Goal: Transaction & Acquisition: Purchase product/service

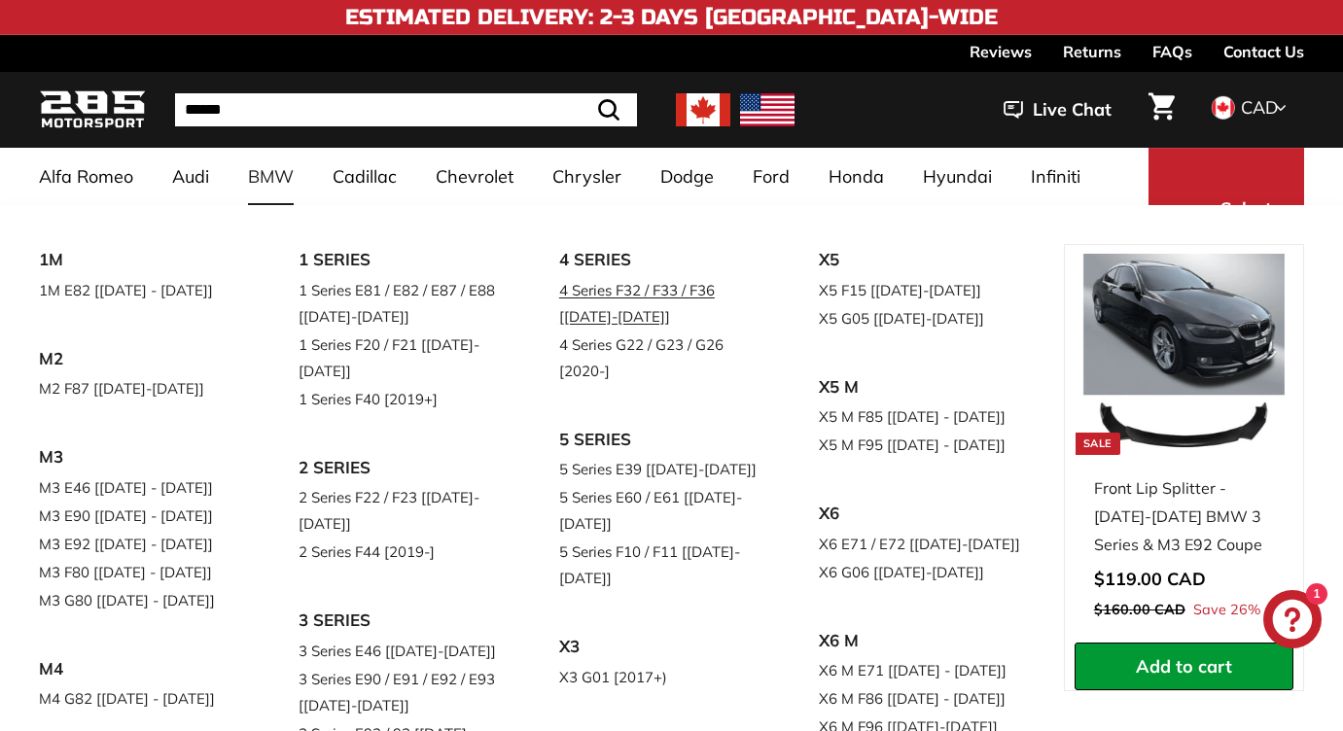
click at [628, 293] on link "4 Series F32 / F33 / F36 [[DATE]-[DATE]]" at bounding box center [661, 303] width 205 height 54
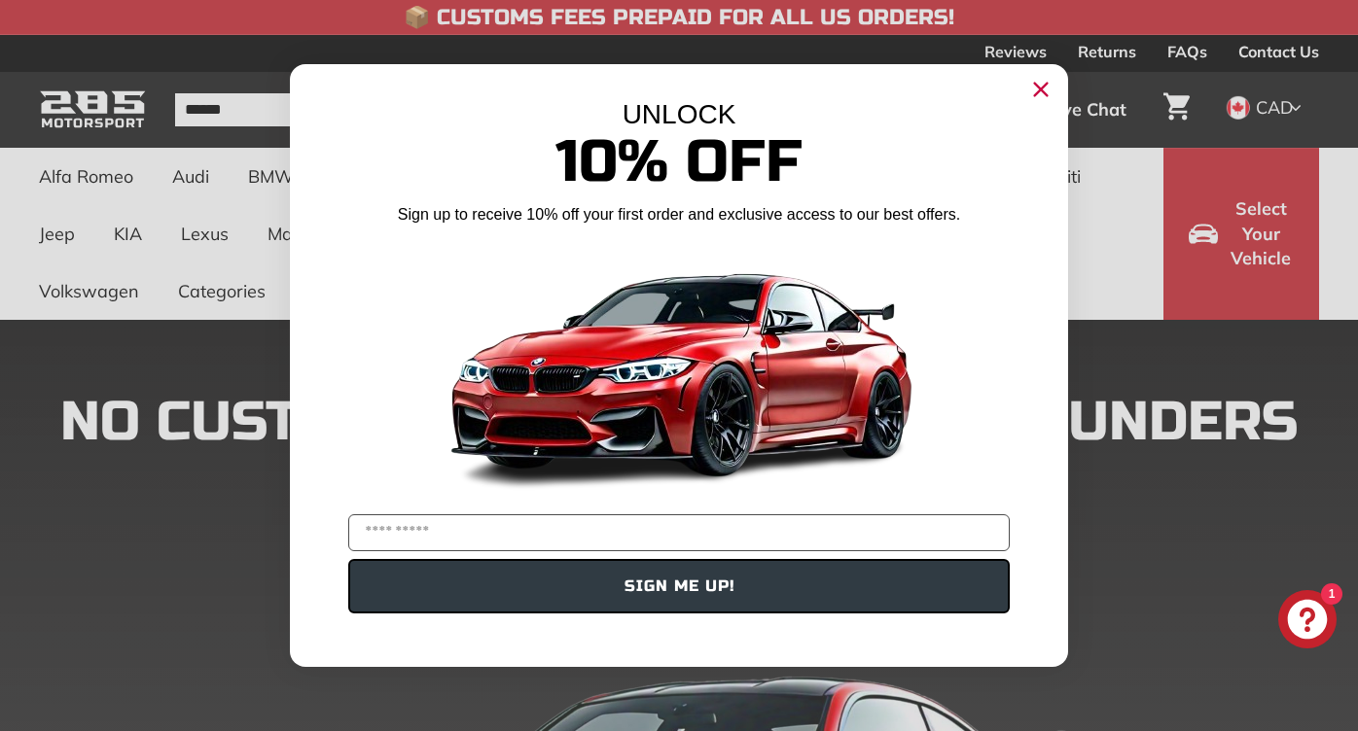
click at [1038, 89] on circle "Close dialog" at bounding box center [1040, 89] width 29 height 29
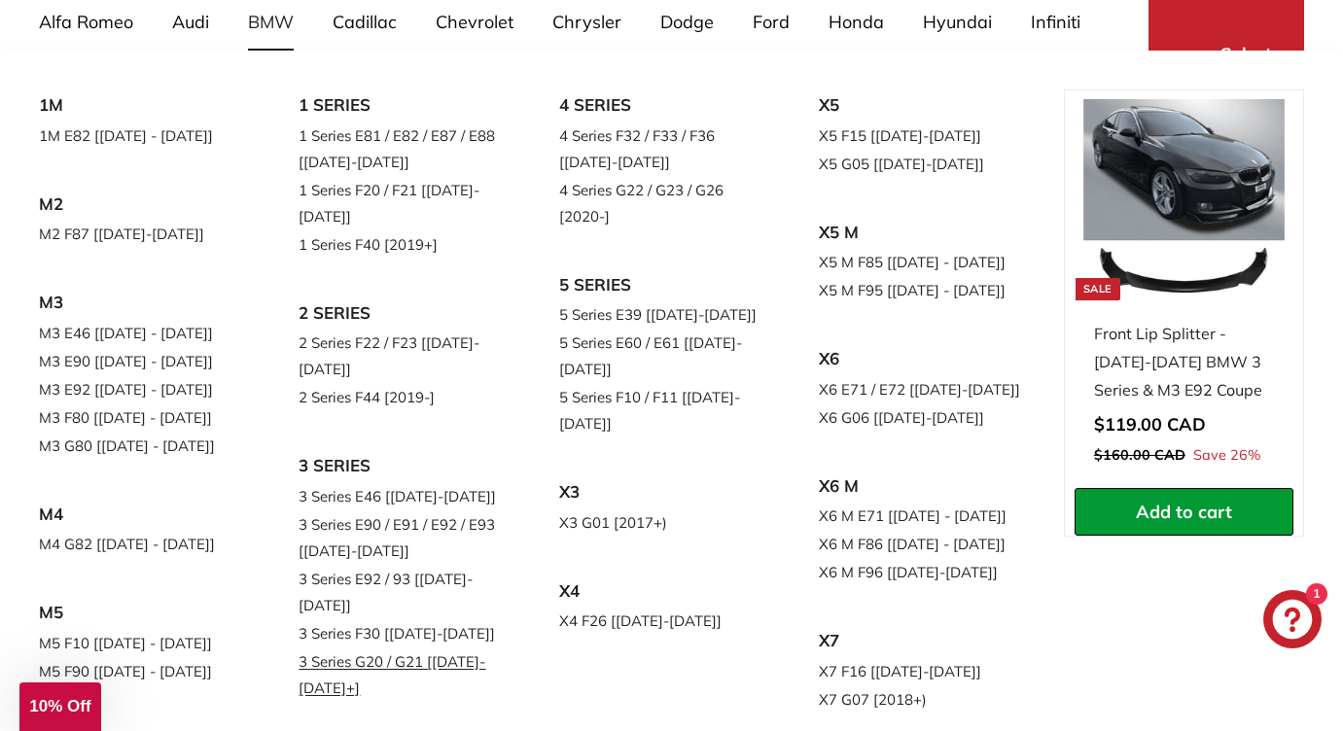
scroll to position [159, 0]
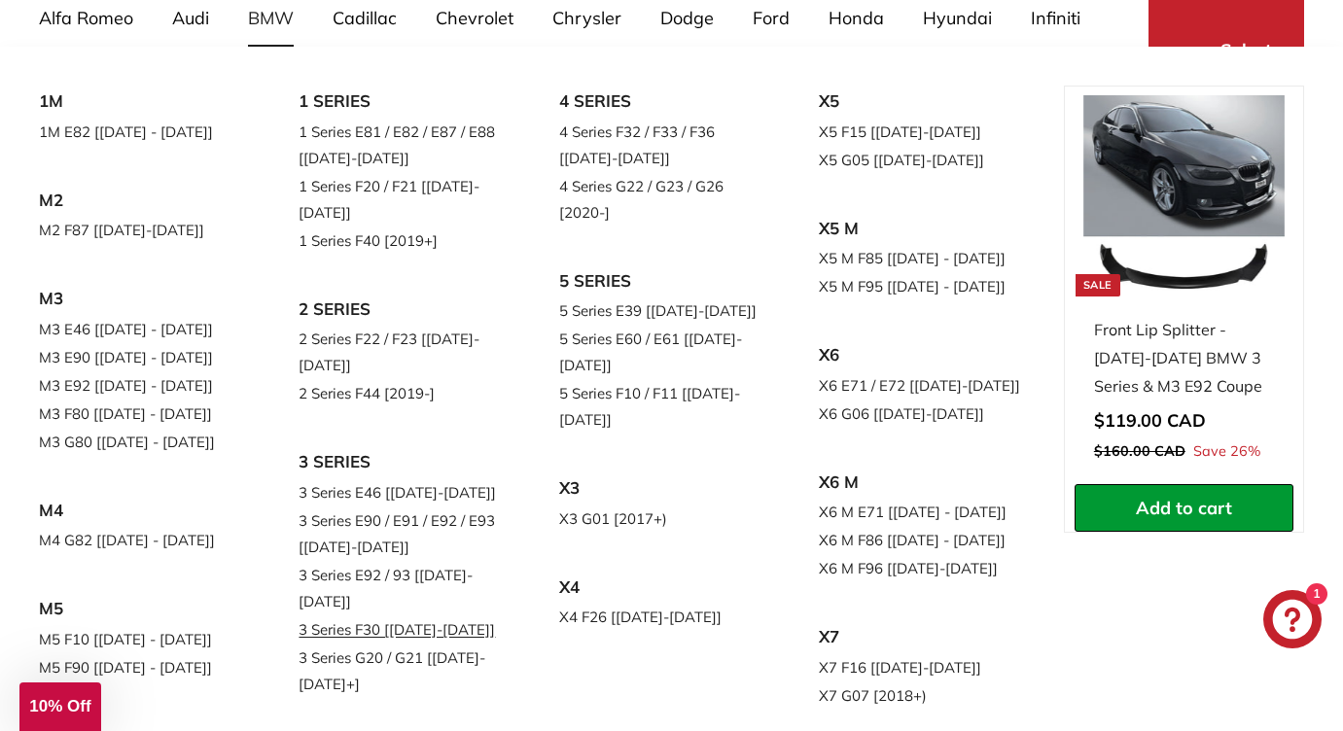
click at [380, 616] on link "3 Series F30 [[DATE]-[DATE]]" at bounding box center [401, 630] width 205 height 28
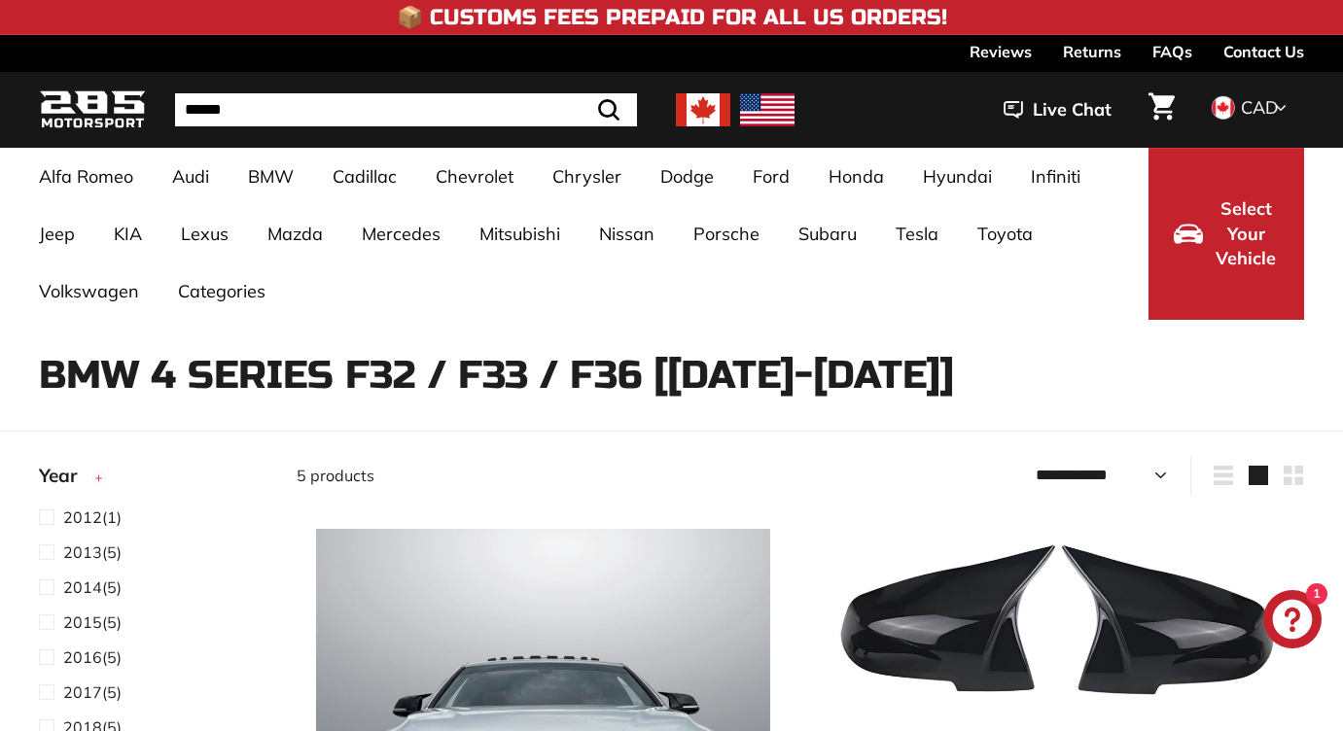
select select "**********"
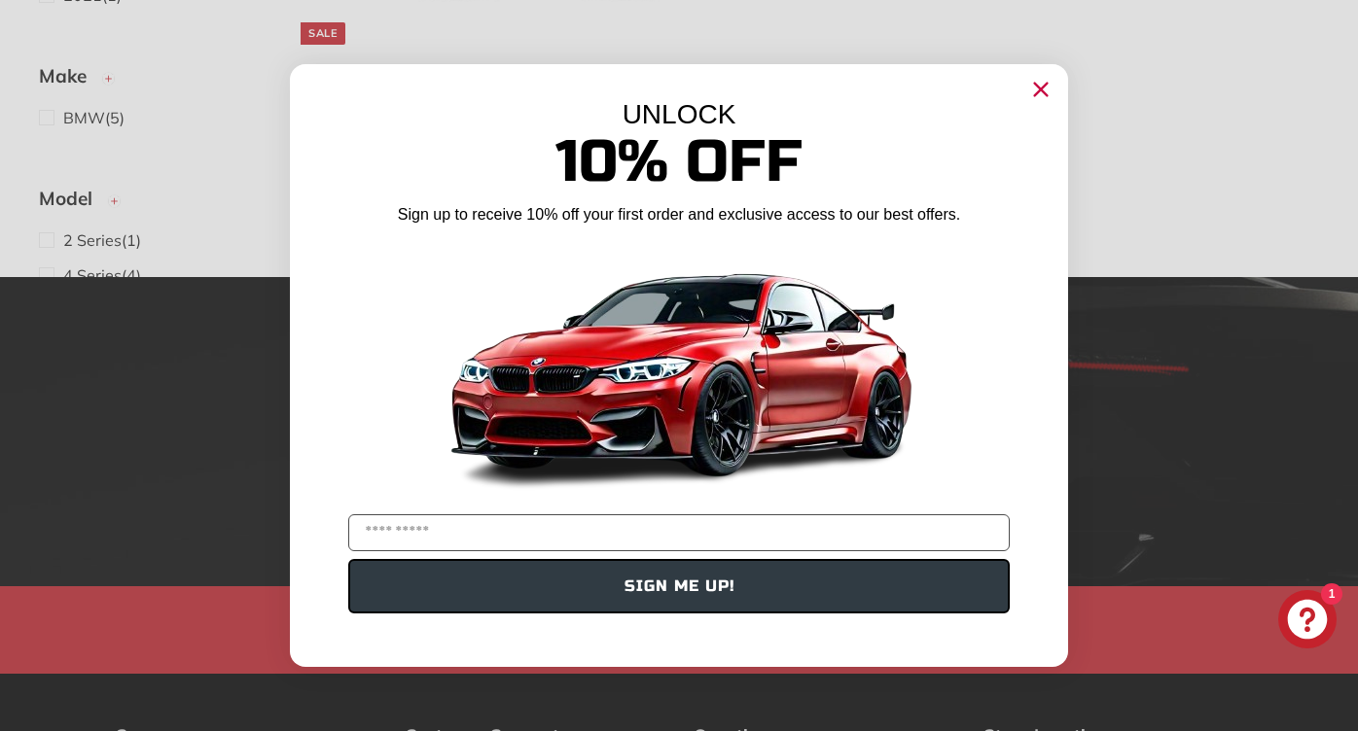
click at [1040, 90] on icon "Close dialog" at bounding box center [1041, 90] width 13 height 13
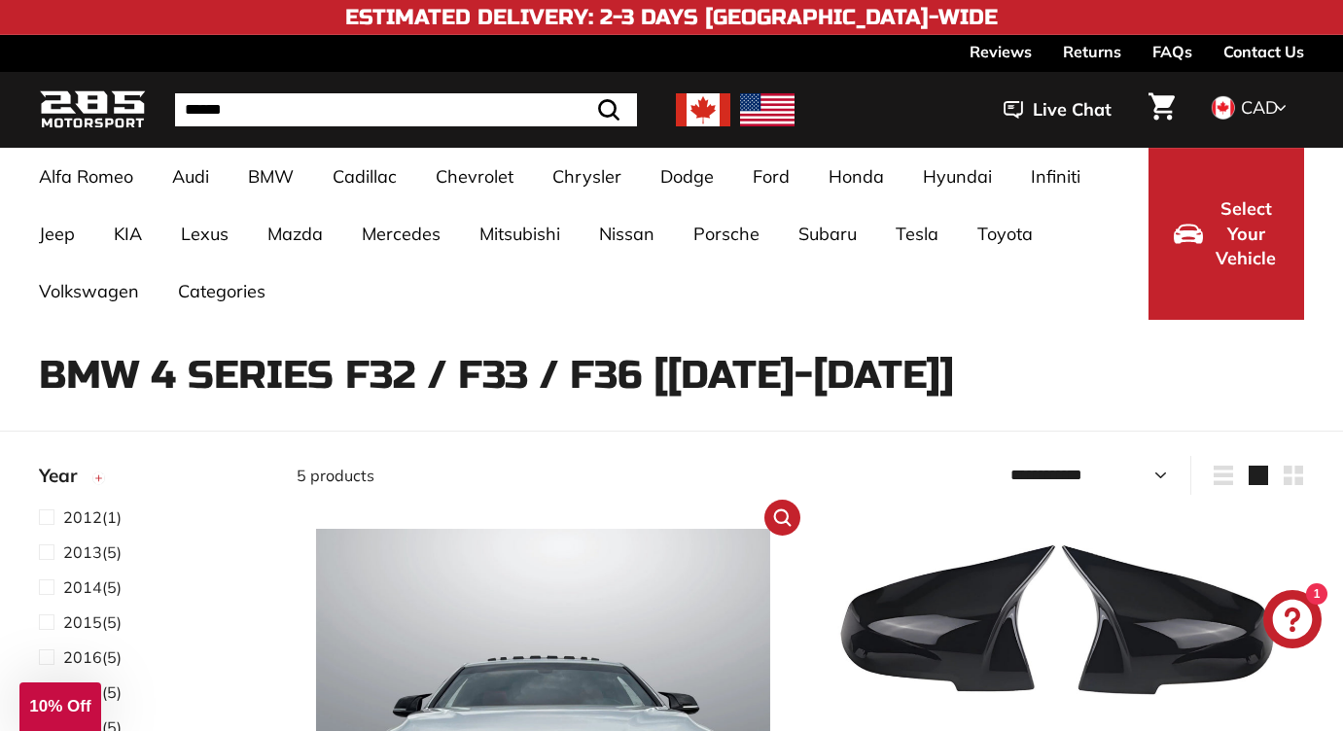
scroll to position [4, 0]
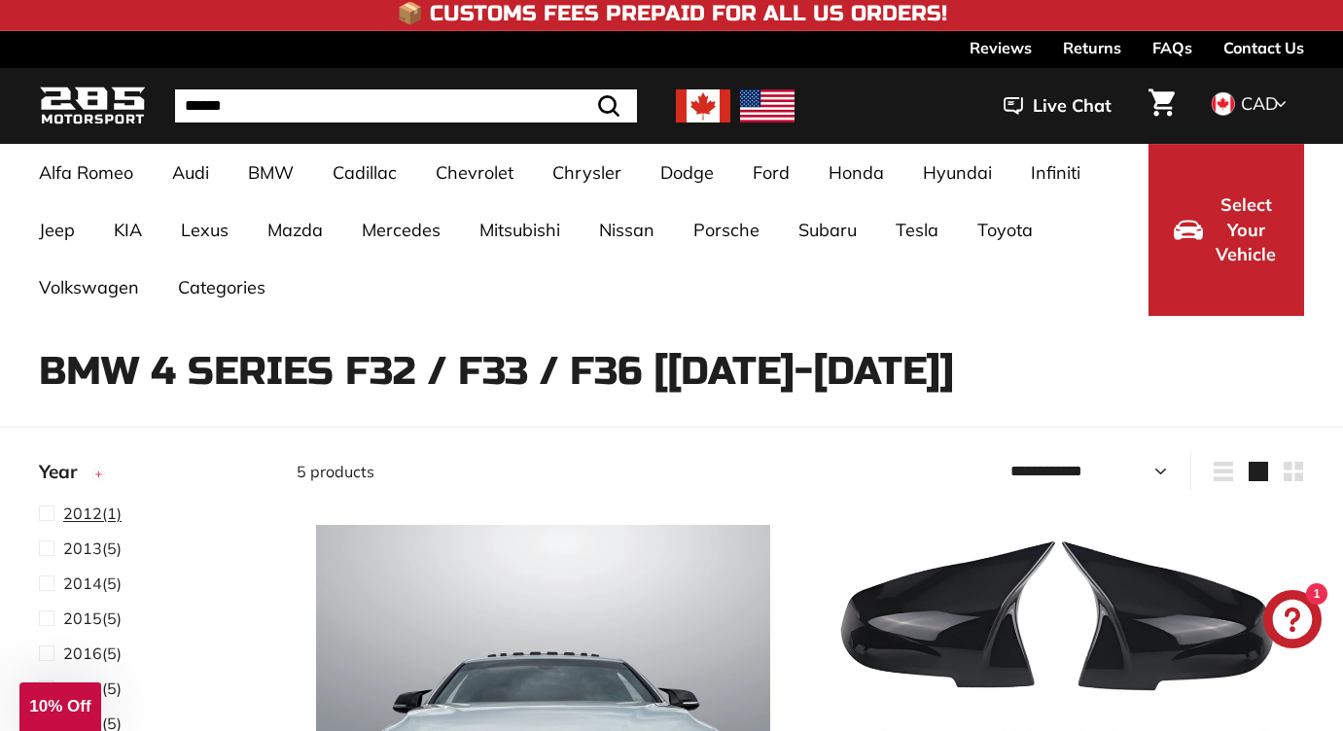
click at [42, 573] on span at bounding box center [51, 583] width 24 height 23
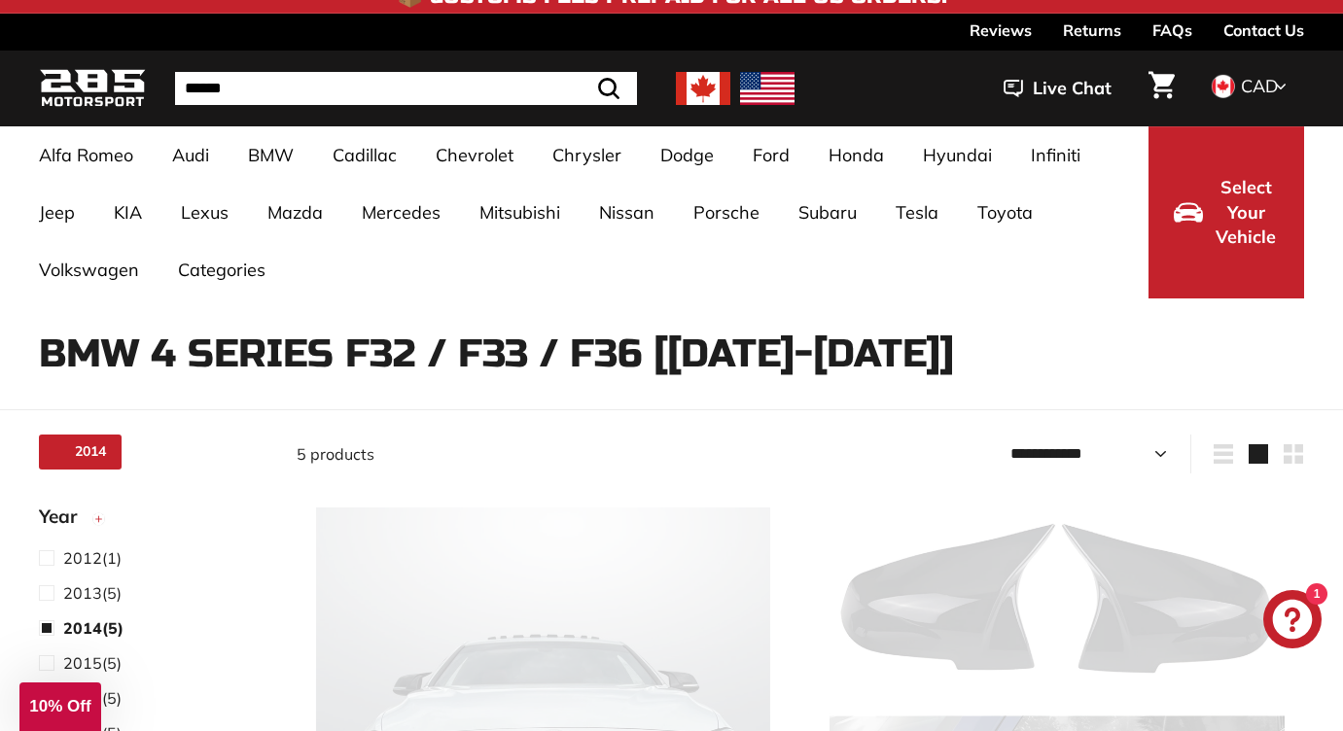
scroll to position [126, 0]
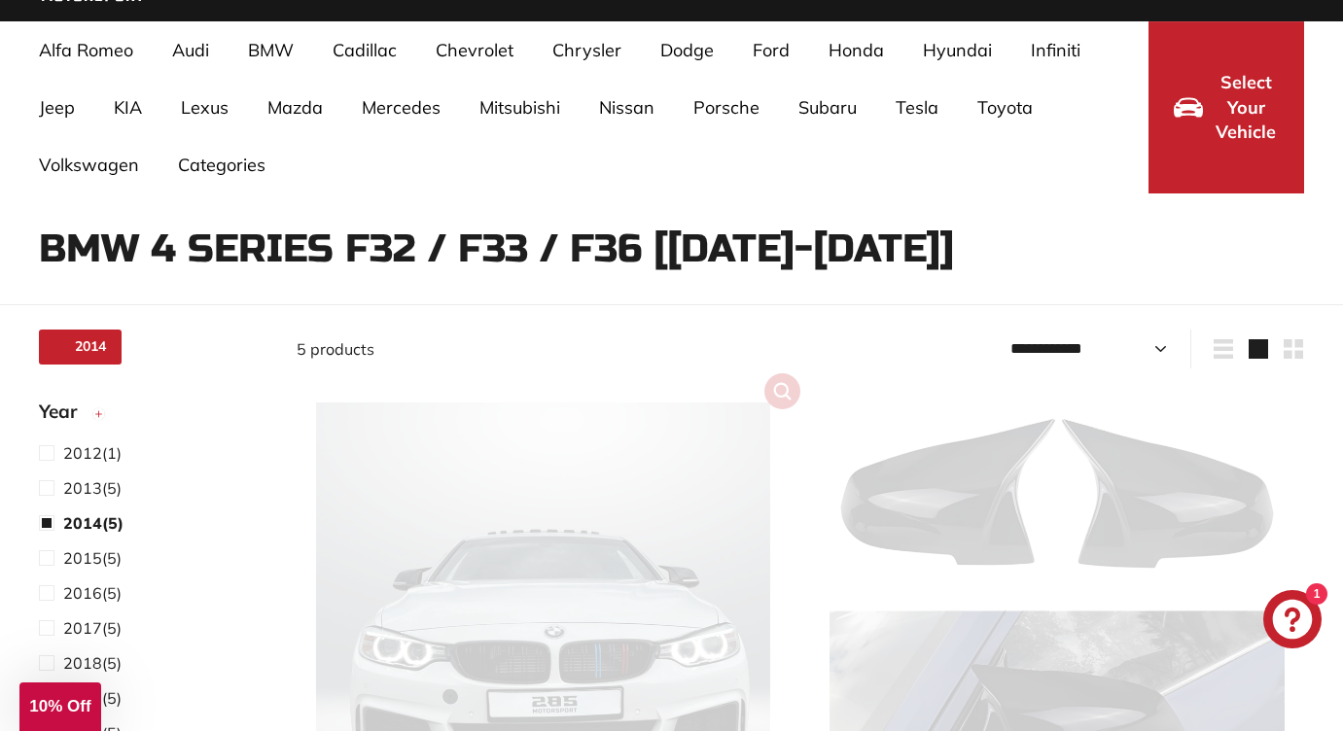
select select "**********"
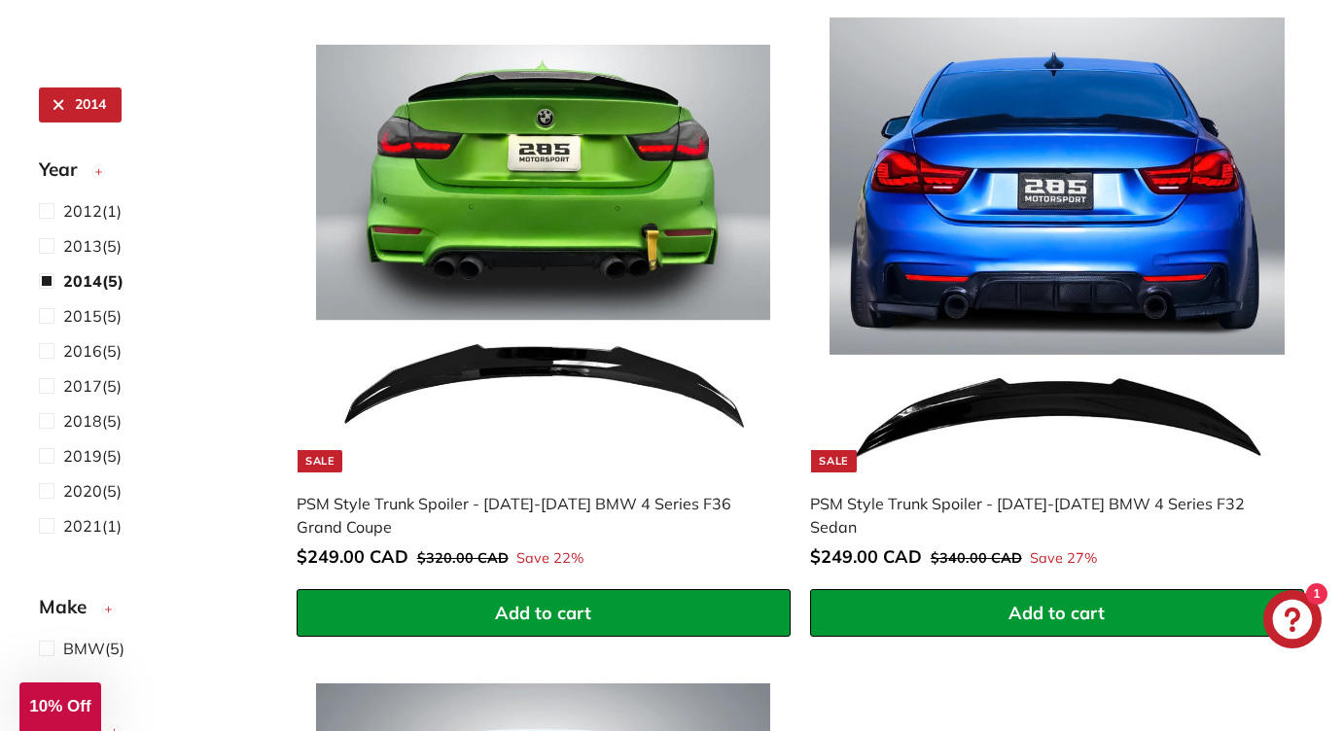
scroll to position [0, 0]
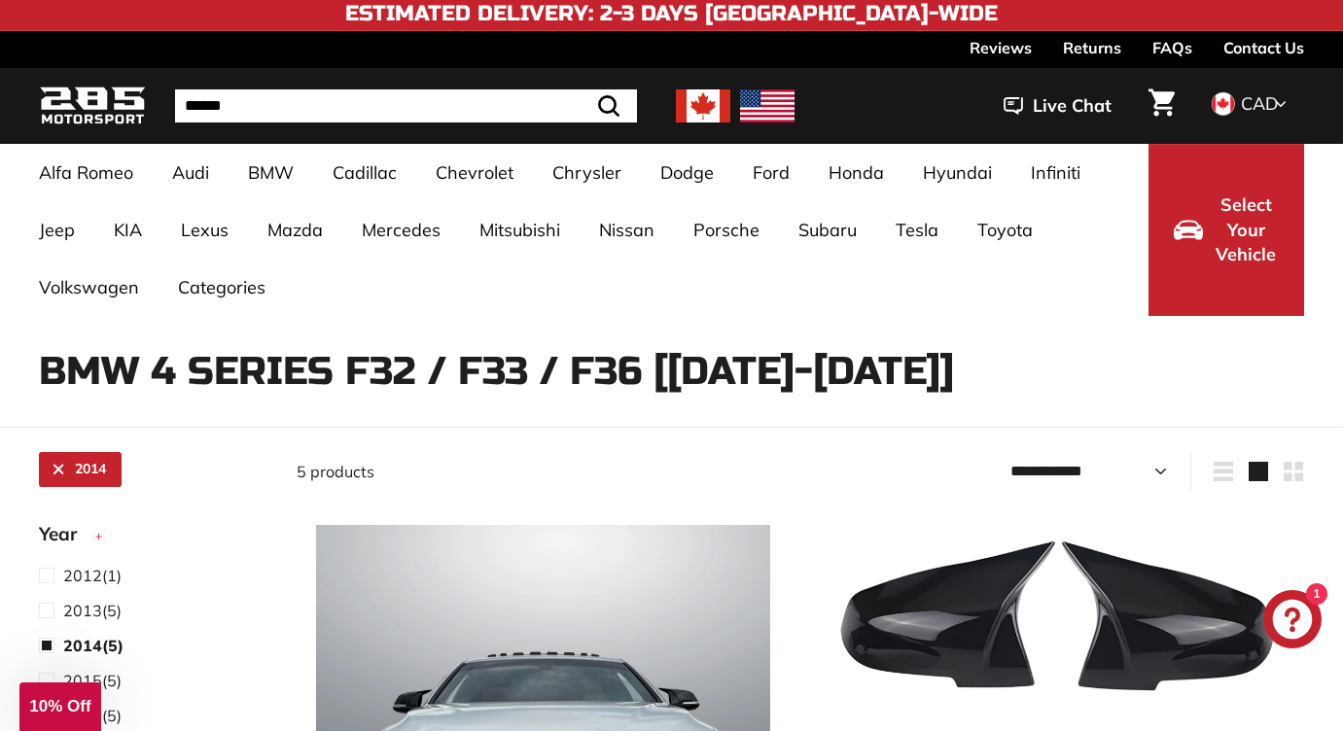
select select "**********"
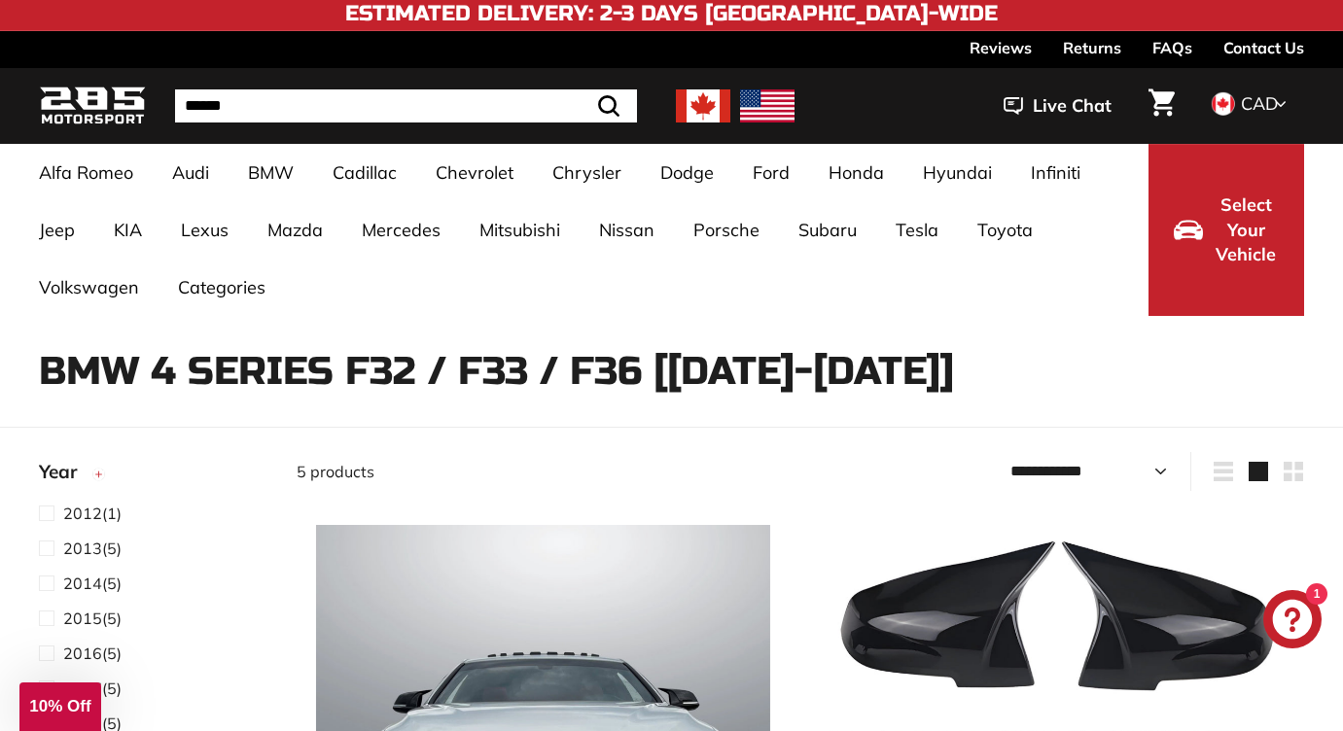
scroll to position [126, 0]
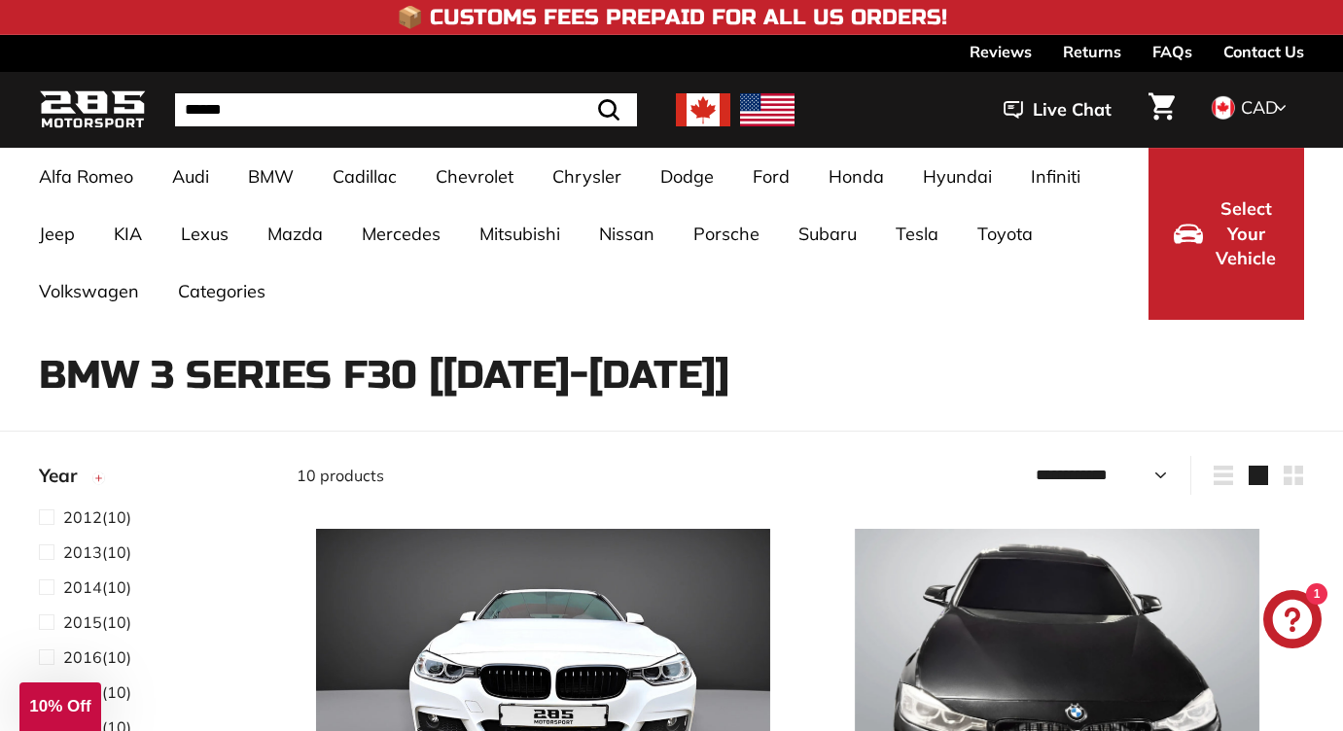
select select "**********"
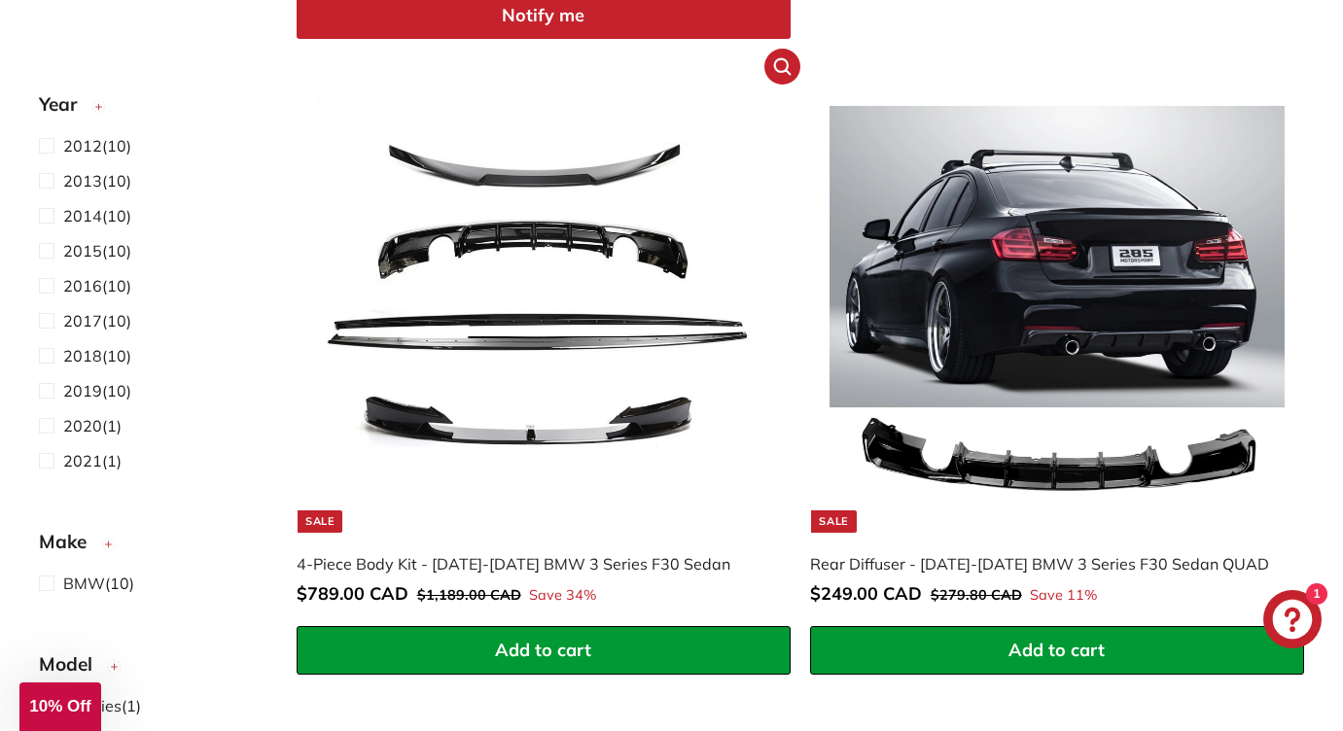
scroll to position [3199, 0]
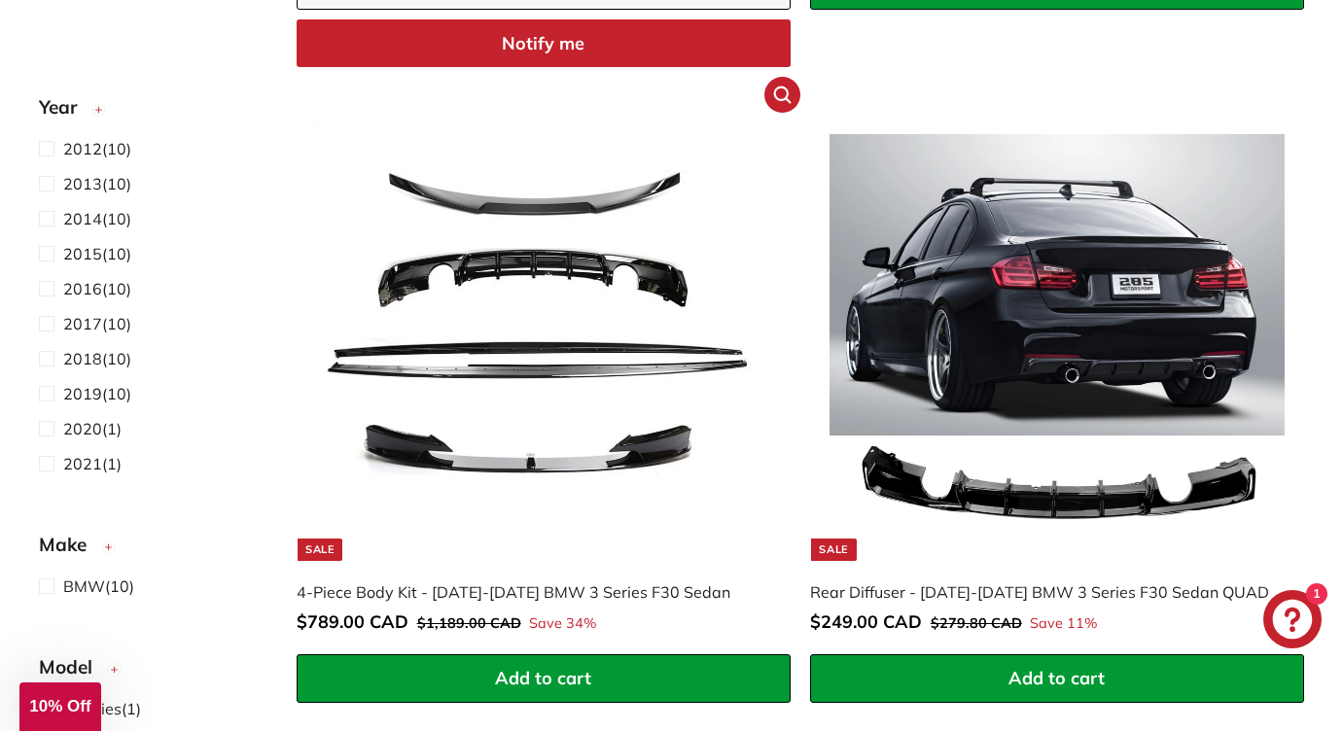
click at [474, 581] on div "4-Piece Body Kit - 2012-2019 BMW 3 Series F30 Sedan" at bounding box center [534, 592] width 475 height 23
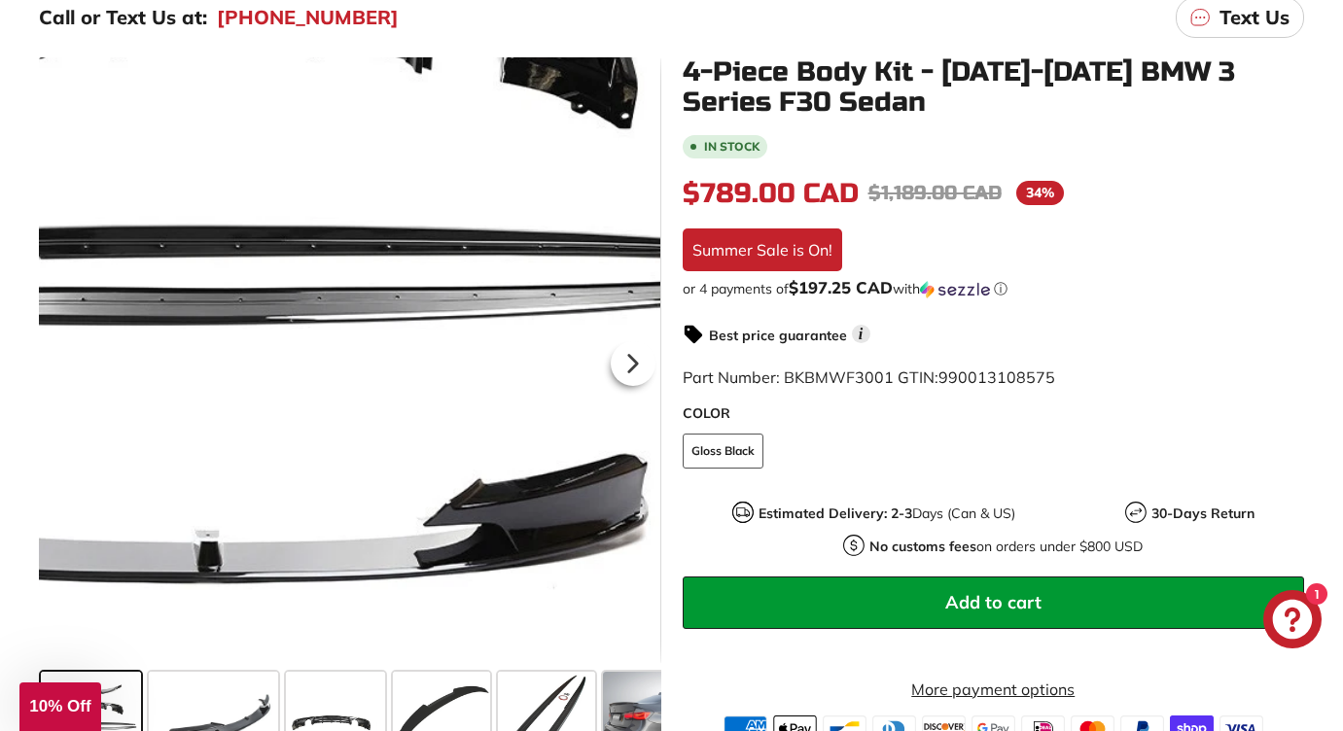
scroll to position [515, 0]
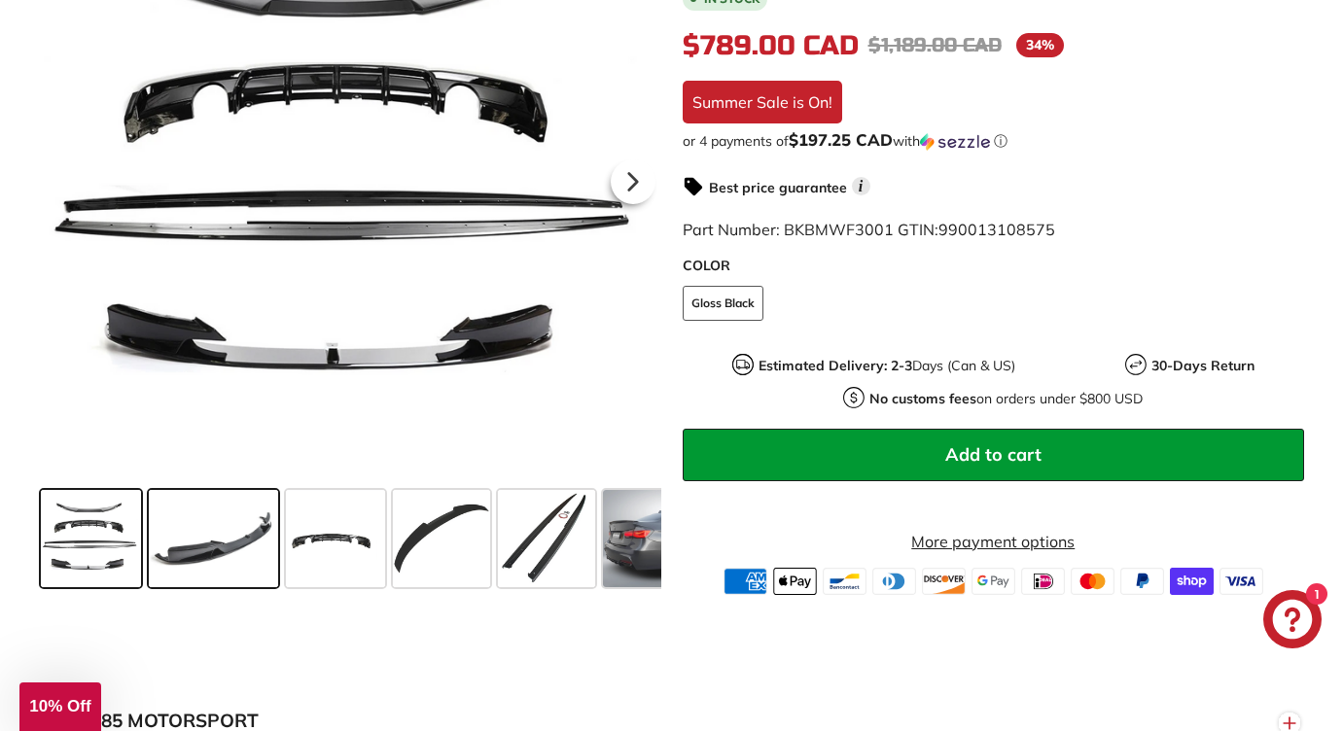
click at [217, 540] on span at bounding box center [213, 538] width 129 height 97
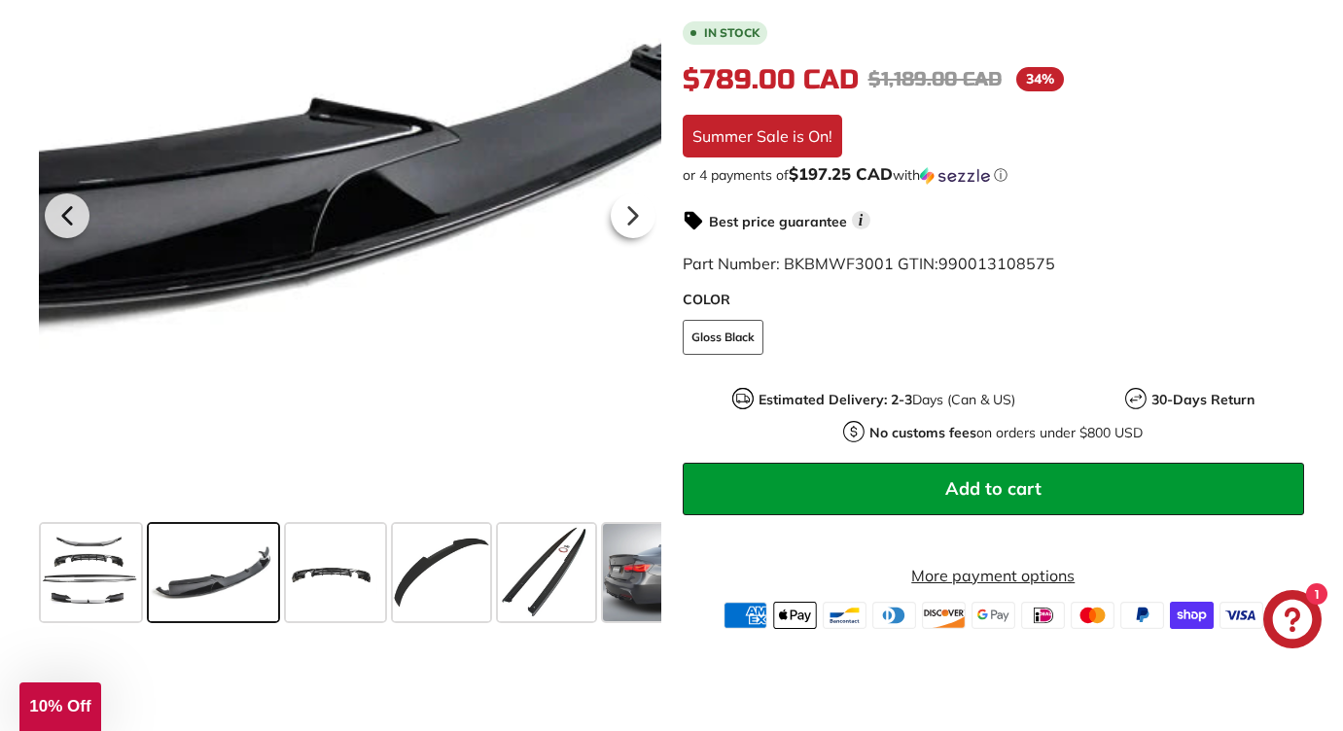
scroll to position [420, 0]
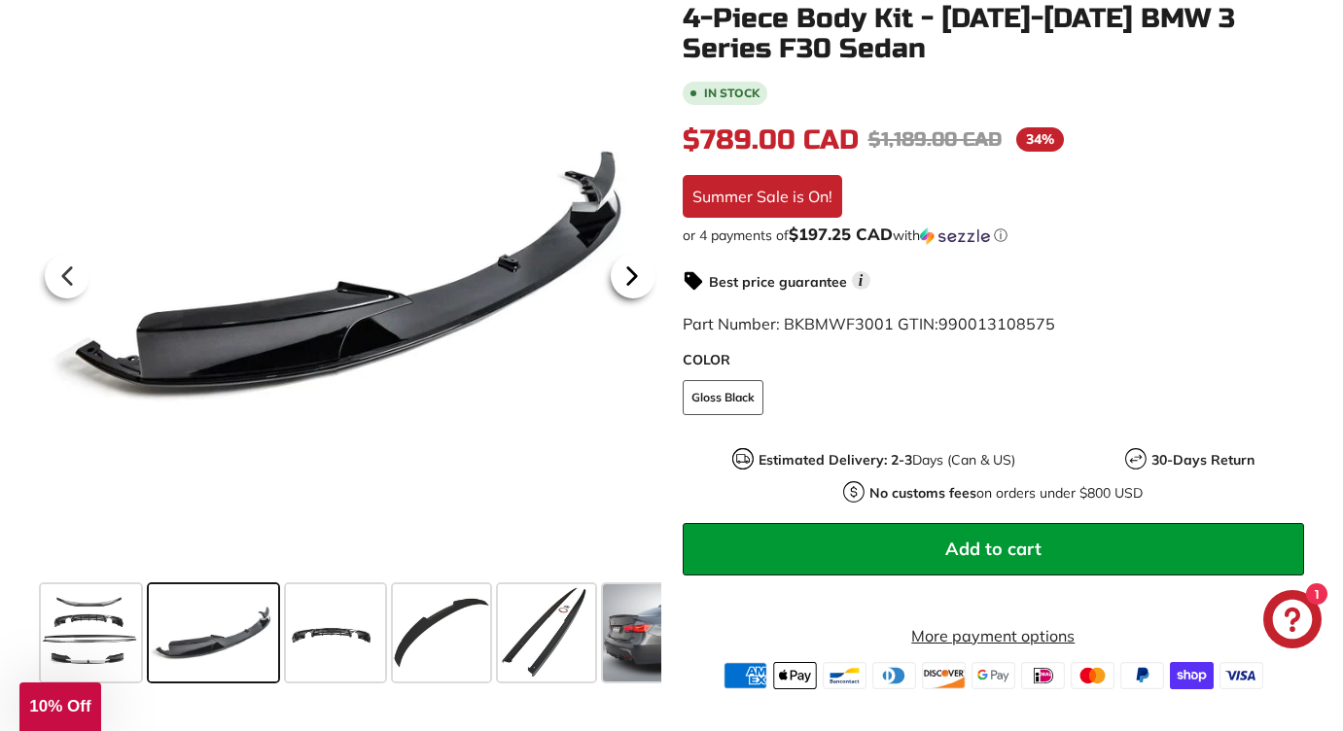
click at [629, 272] on icon at bounding box center [631, 276] width 8 height 17
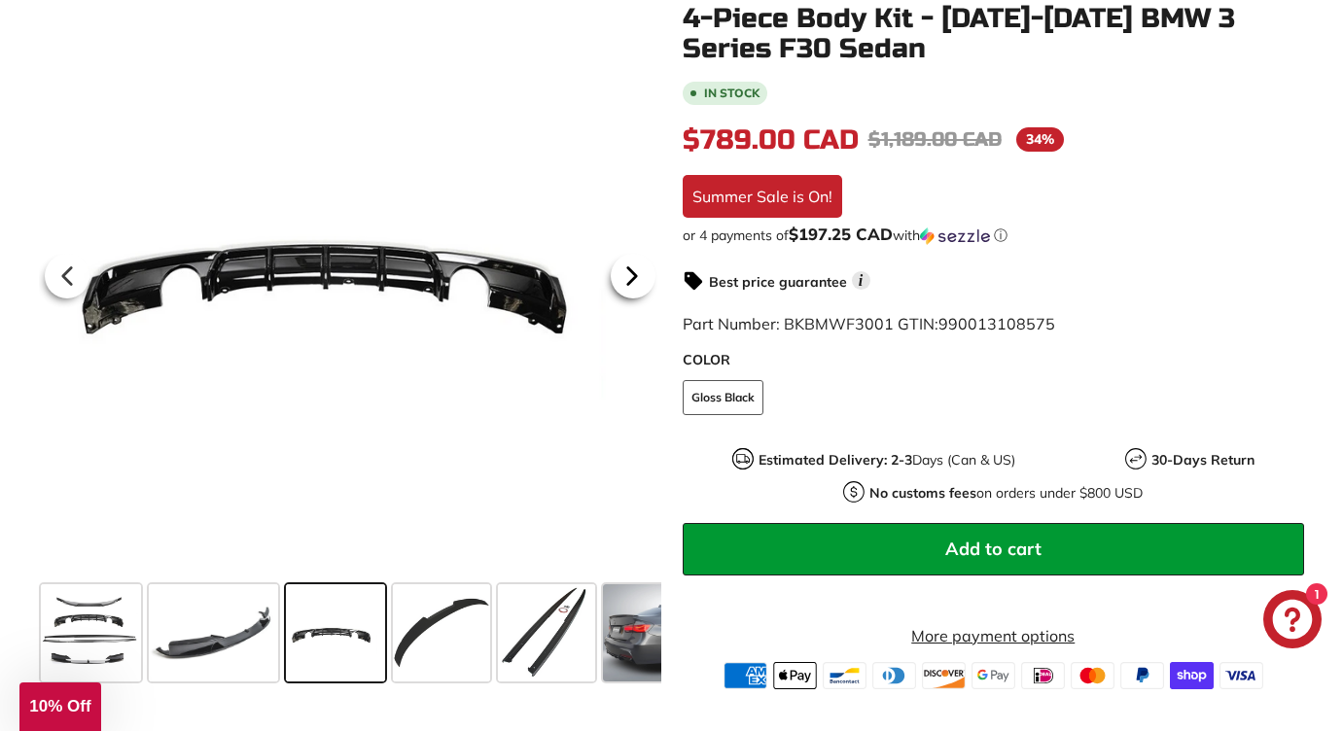
click at [628, 274] on icon at bounding box center [631, 276] width 8 height 17
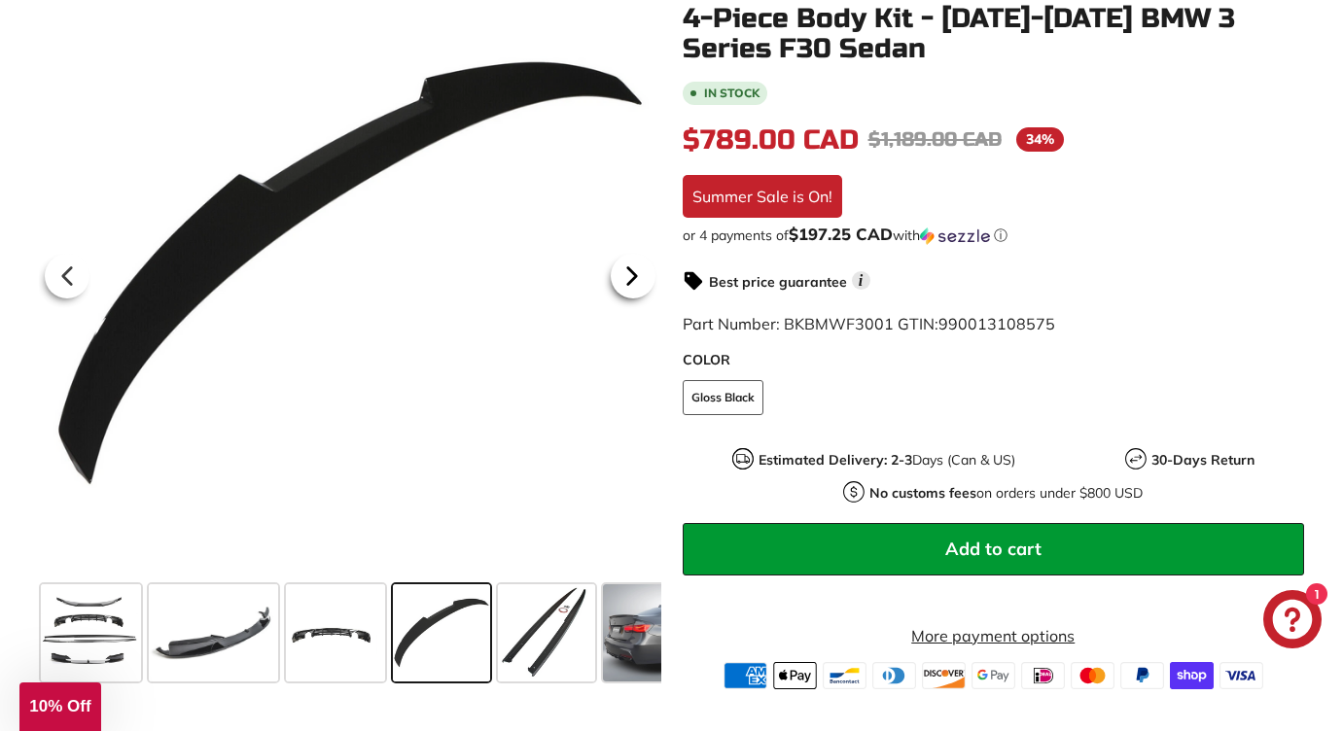
click at [628, 274] on icon at bounding box center [631, 276] width 8 height 17
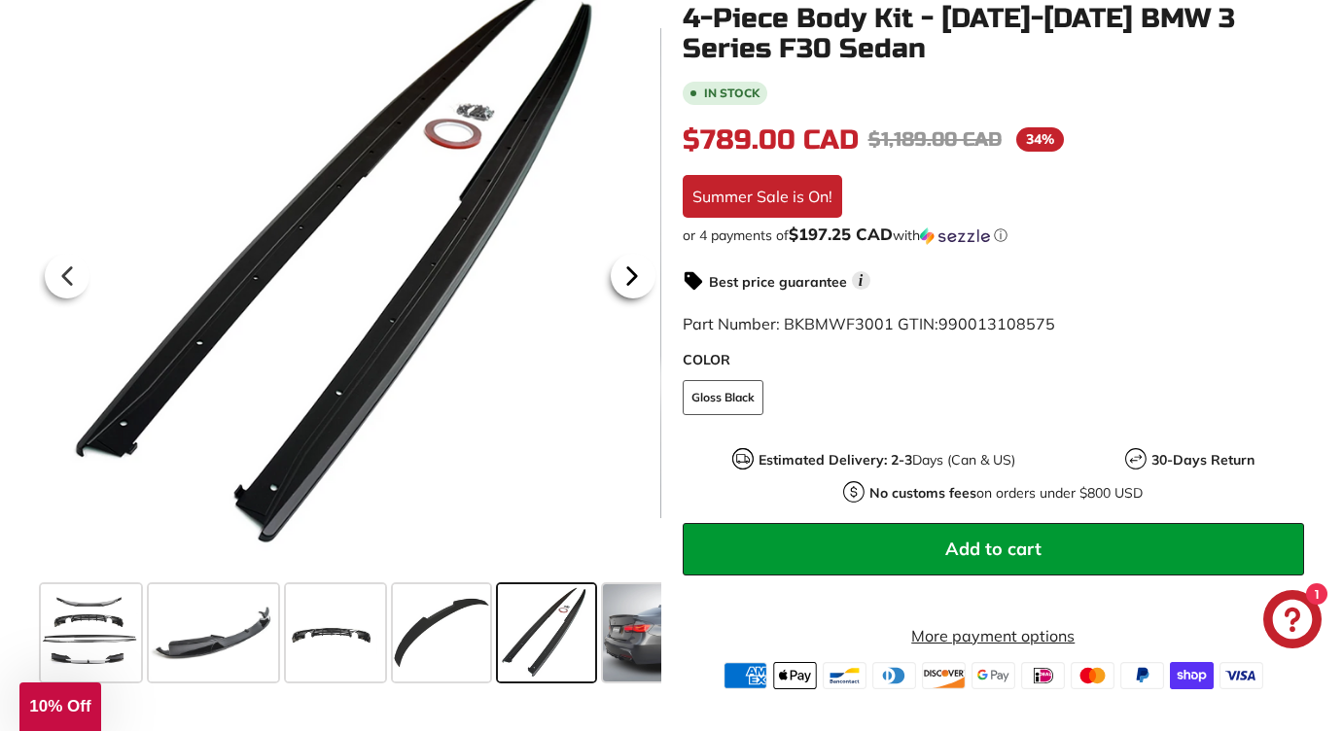
click at [628, 274] on icon at bounding box center [631, 276] width 8 height 17
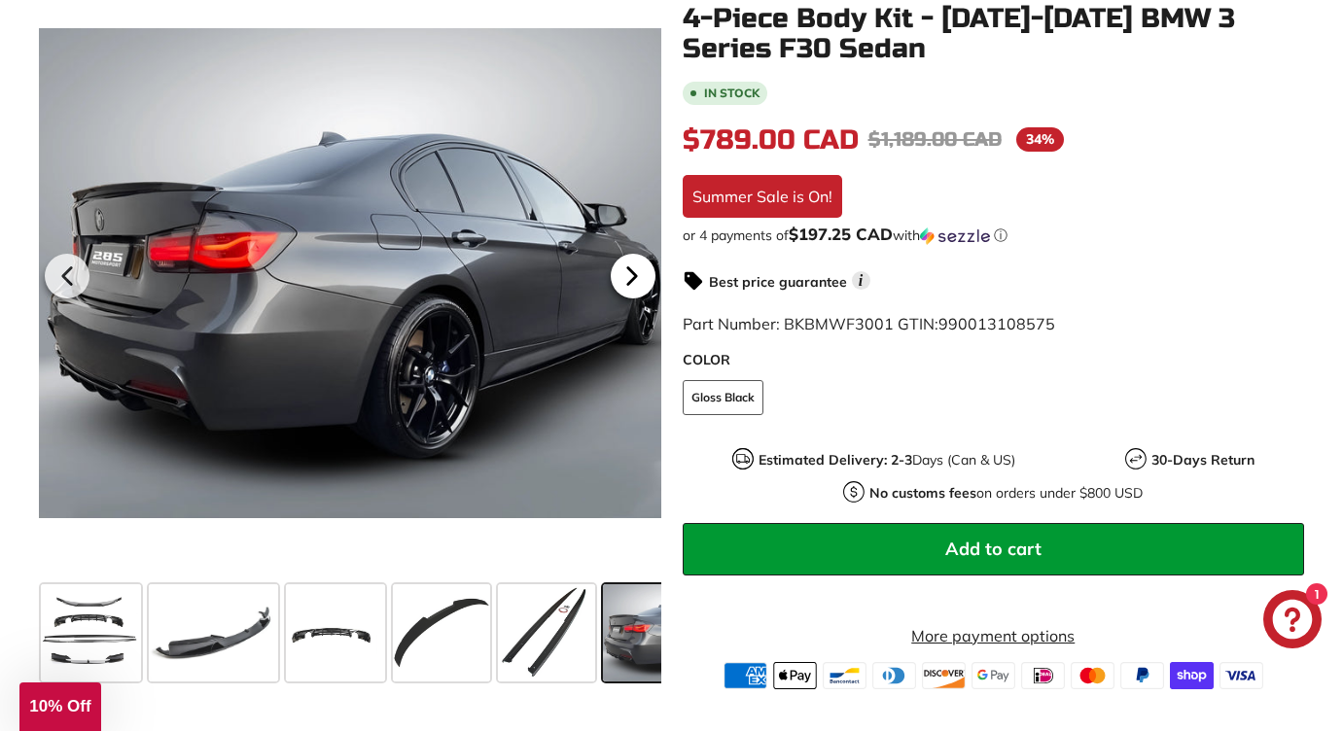
scroll to position [0, 314]
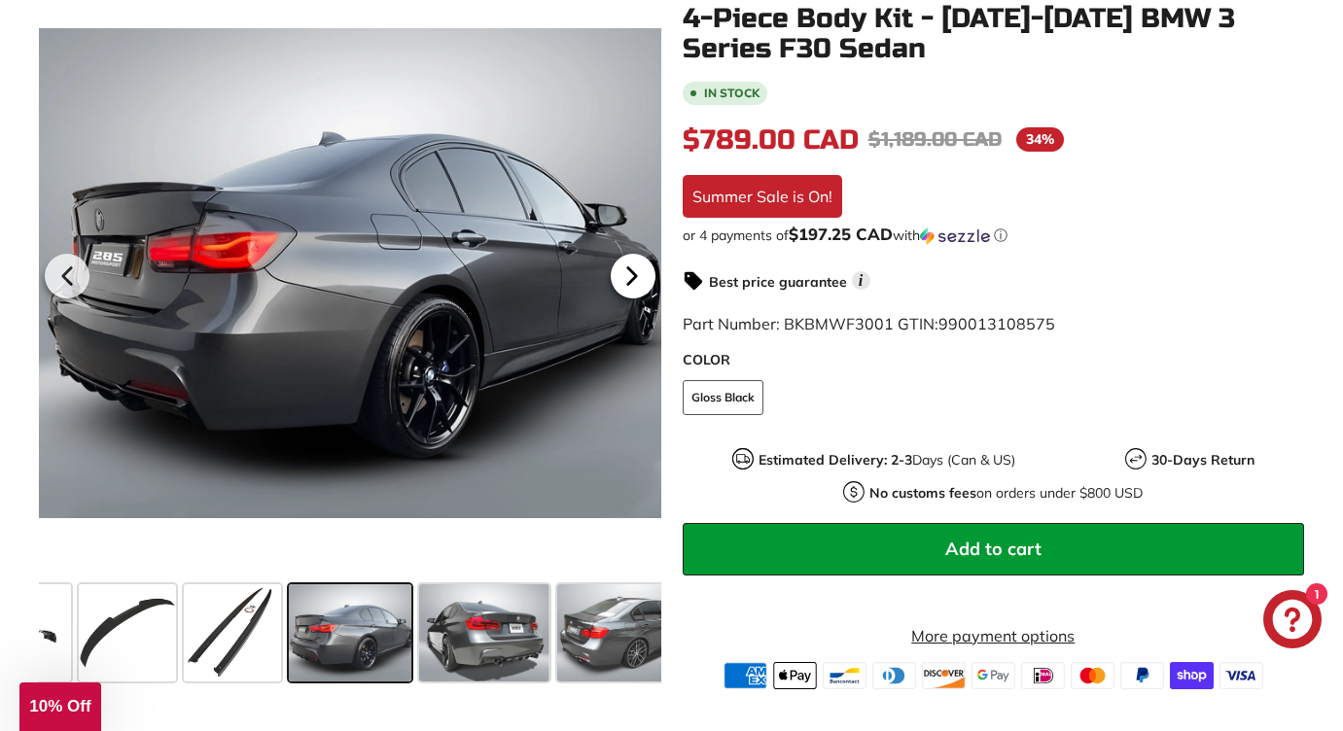
click at [610, 286] on icon at bounding box center [632, 276] width 45 height 45
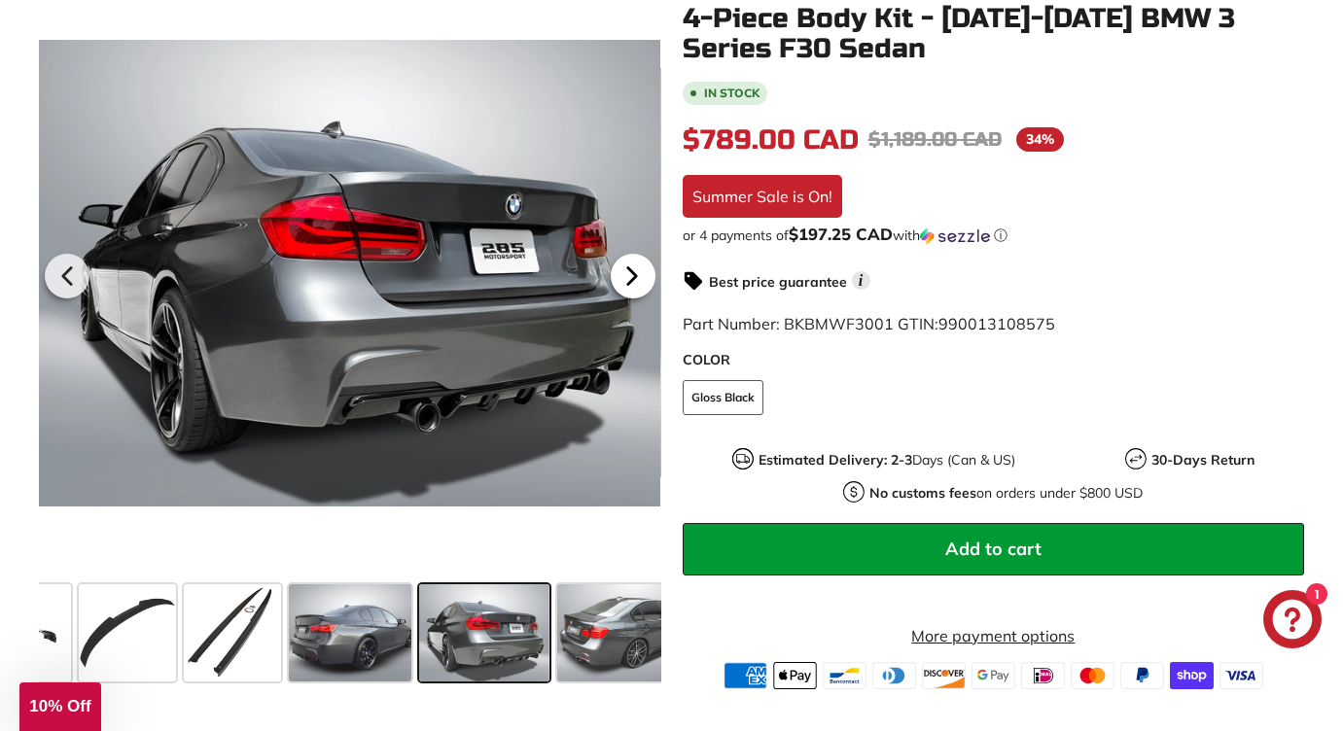
click at [614, 283] on icon at bounding box center [632, 276] width 45 height 45
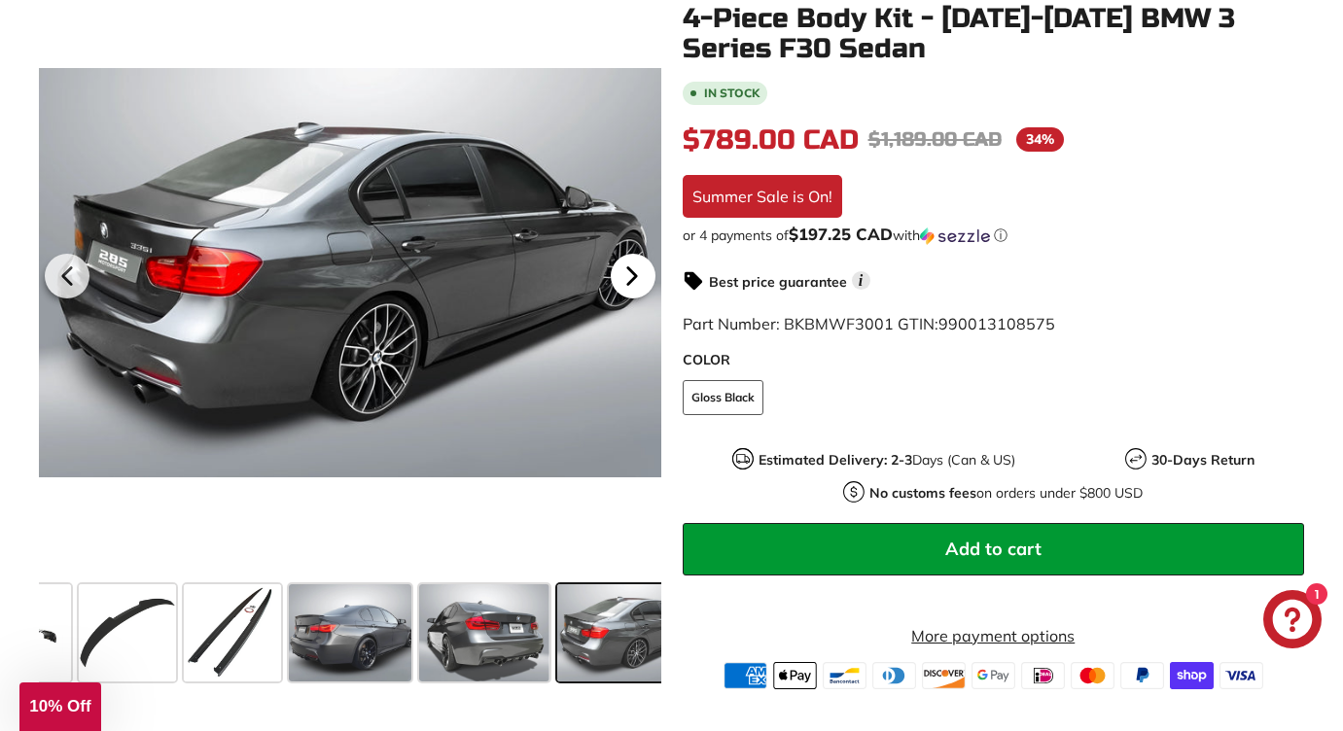
scroll to position [0, 594]
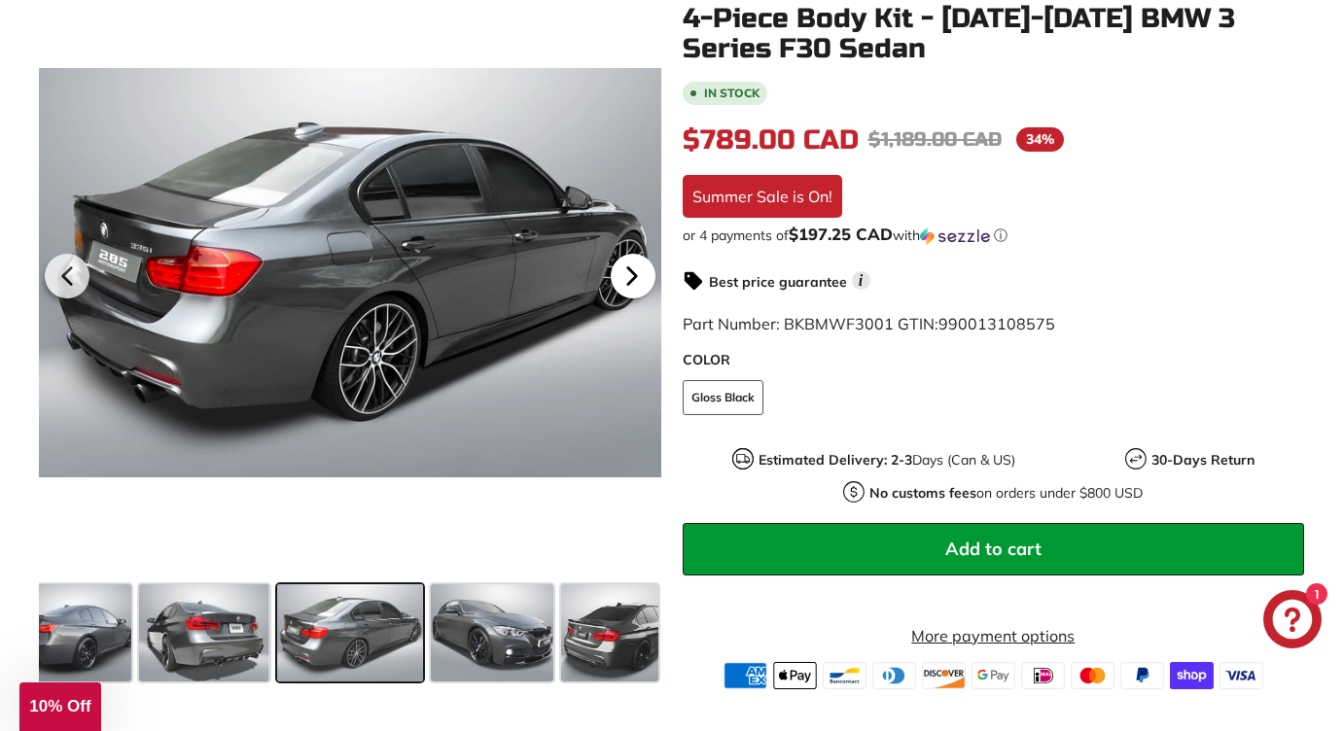
click at [614, 283] on icon at bounding box center [632, 276] width 45 height 45
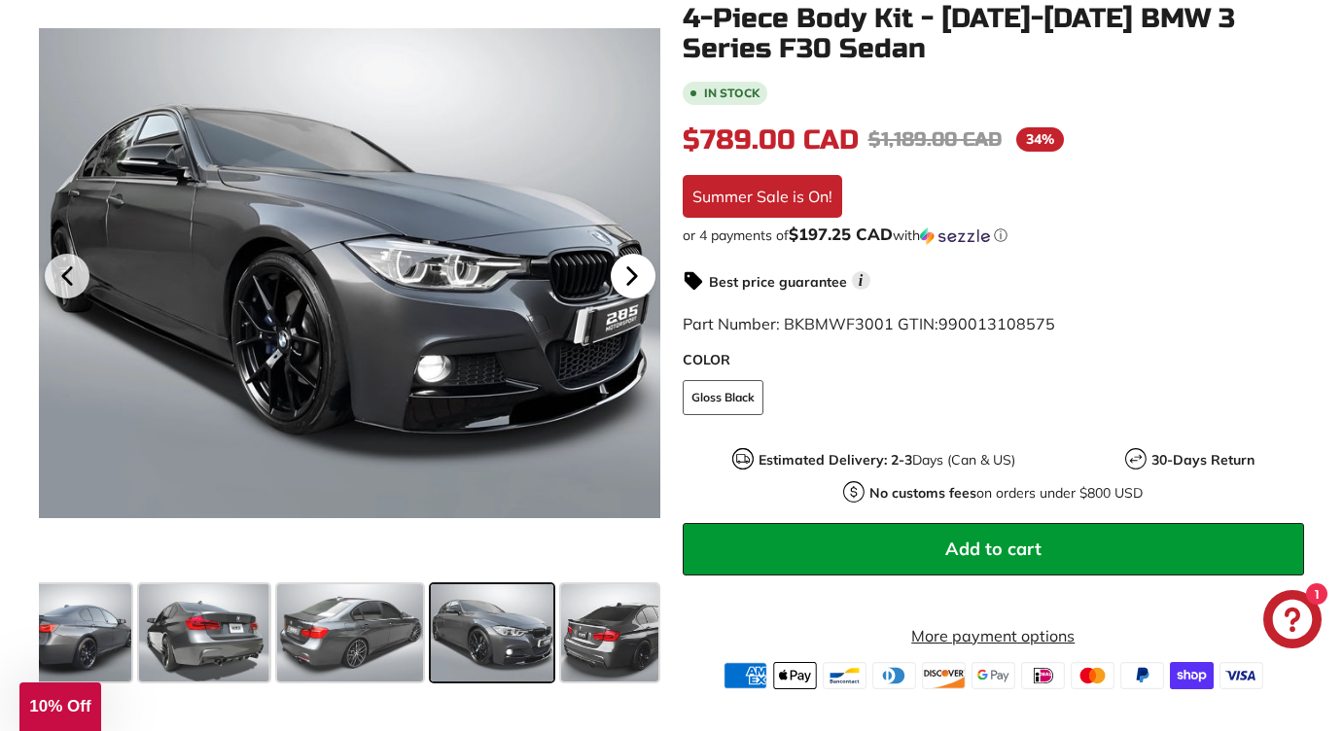
click at [614, 283] on icon at bounding box center [632, 276] width 45 height 45
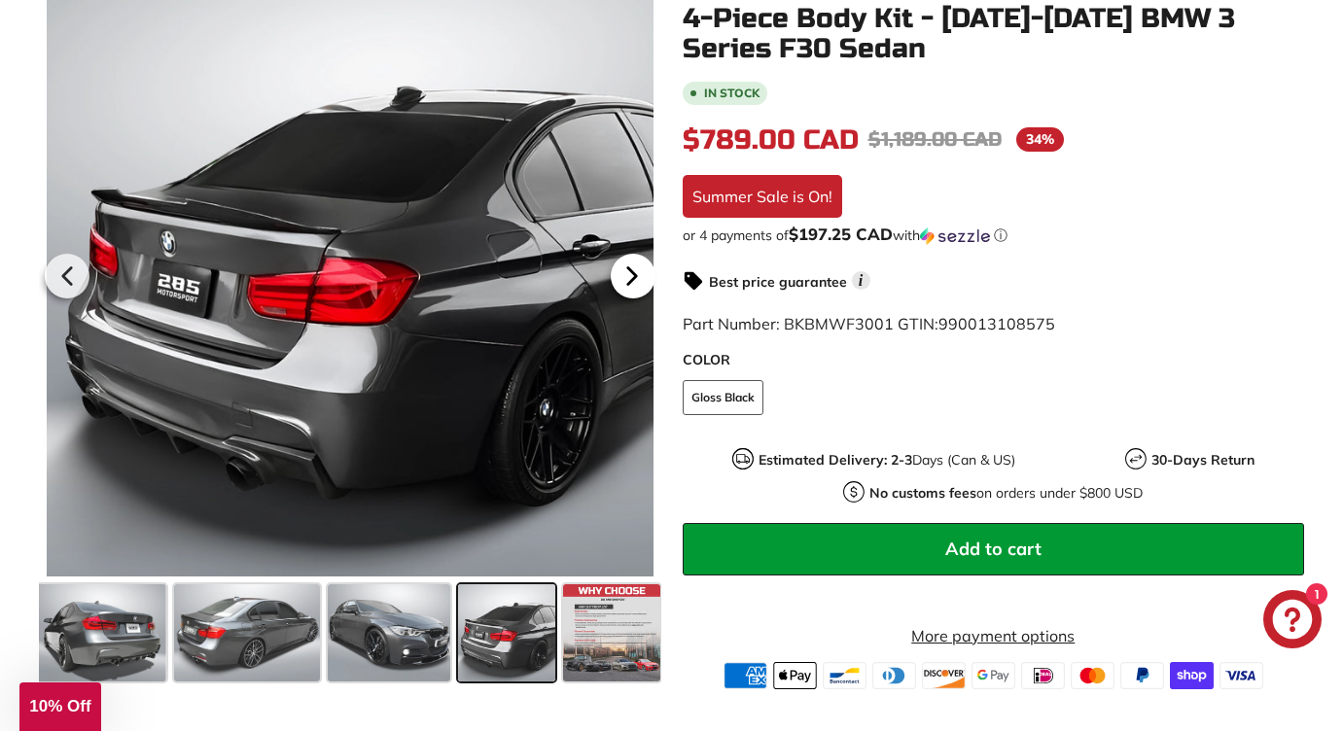
scroll to position [0, 700]
click at [614, 283] on icon at bounding box center [632, 276] width 45 height 45
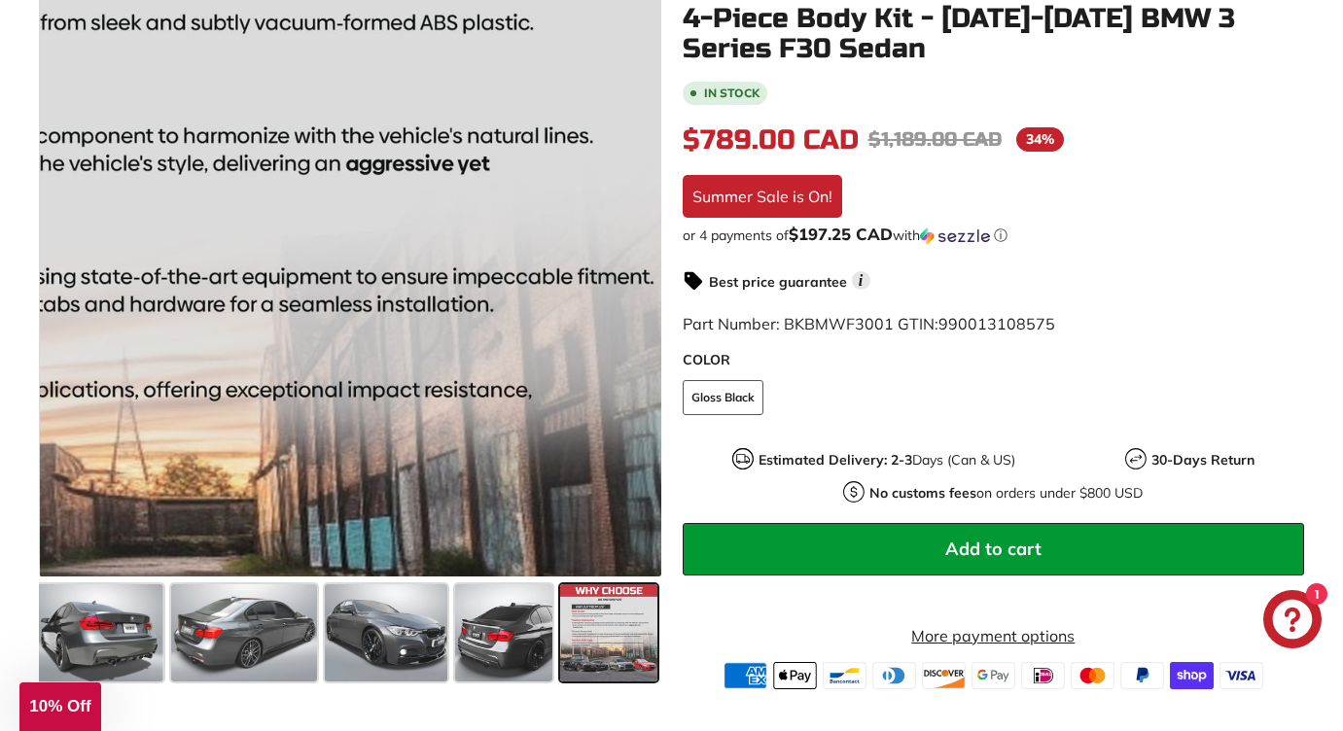
click at [614, 283] on div at bounding box center [351, 273] width 622 height 607
